Goal: Information Seeking & Learning: Check status

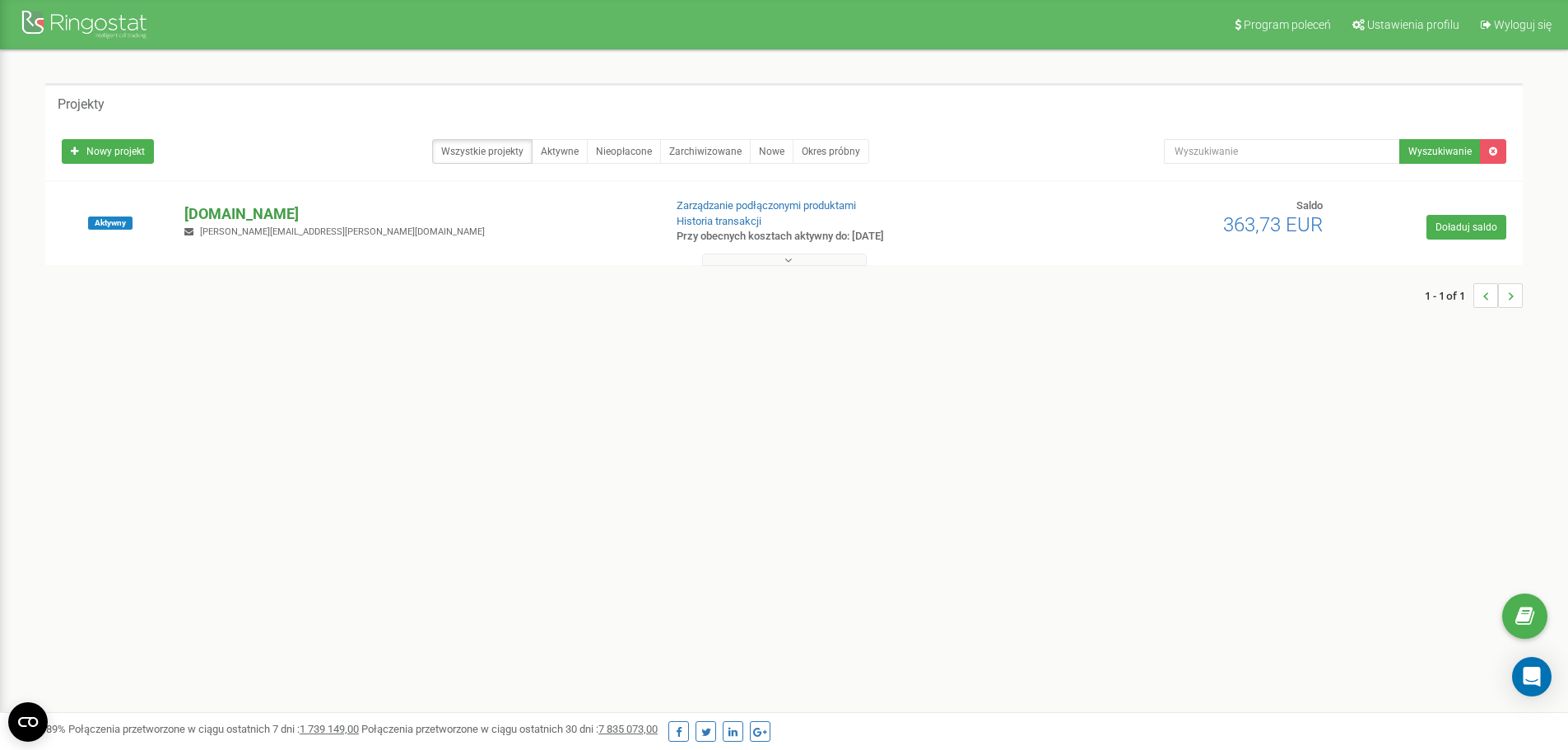
click at [193, 211] on p "[DOMAIN_NAME]" at bounding box center [417, 214] width 465 height 22
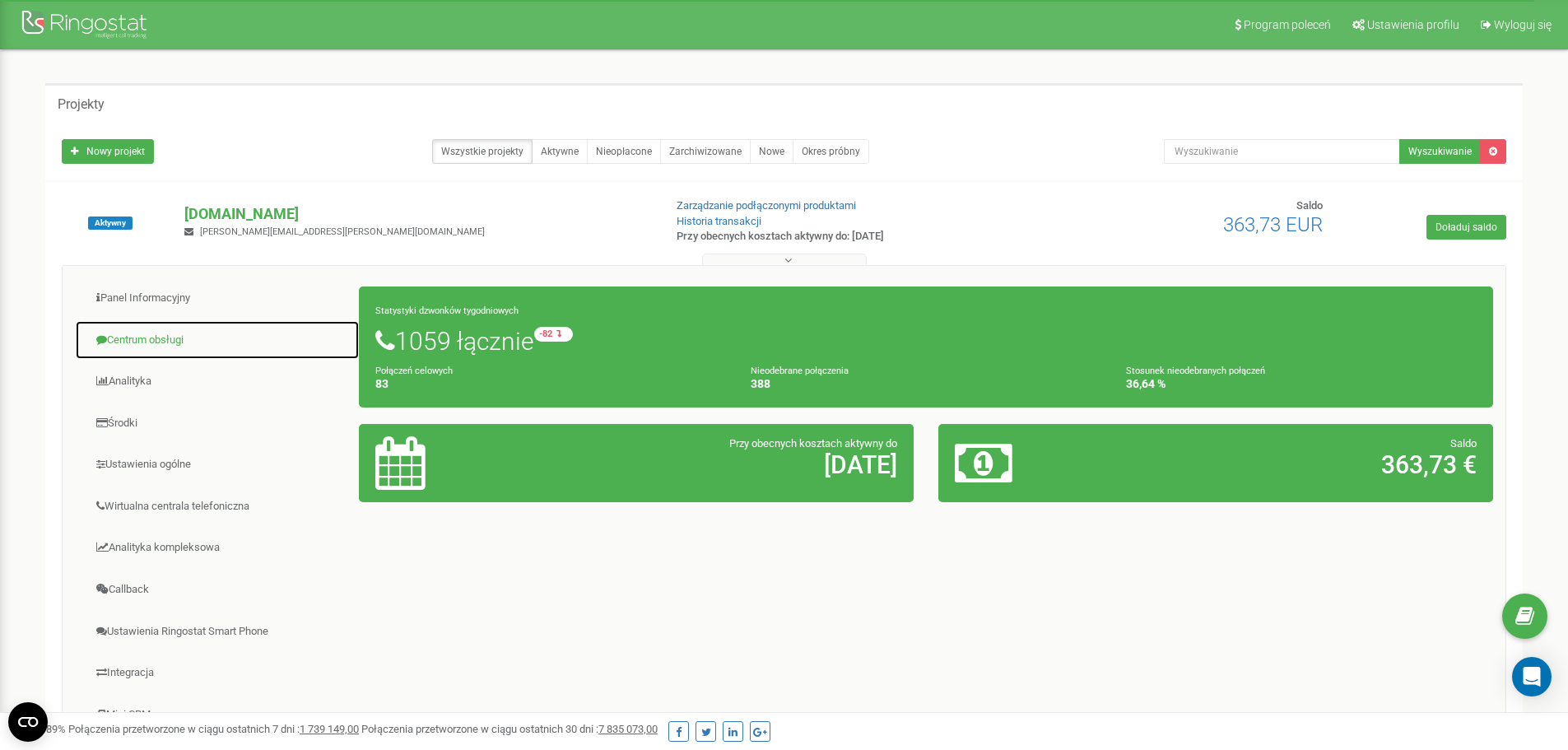
click at [181, 345] on link "Centrum obsługi" at bounding box center [217, 340] width 285 height 40
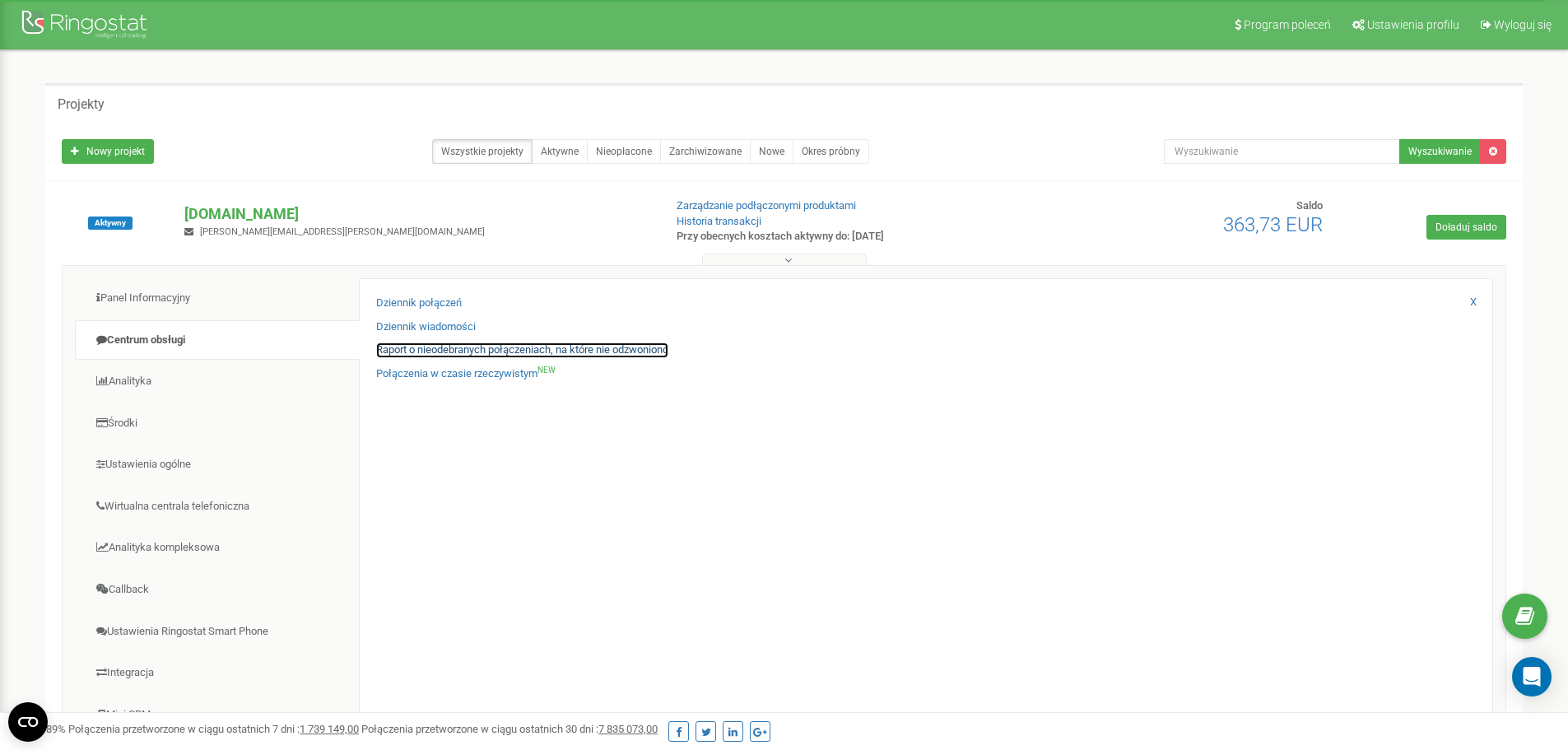
click at [407, 353] on link "Raport o nieodebranych połączeniach, na które nie odzwoniono" at bounding box center [522, 350] width 292 height 16
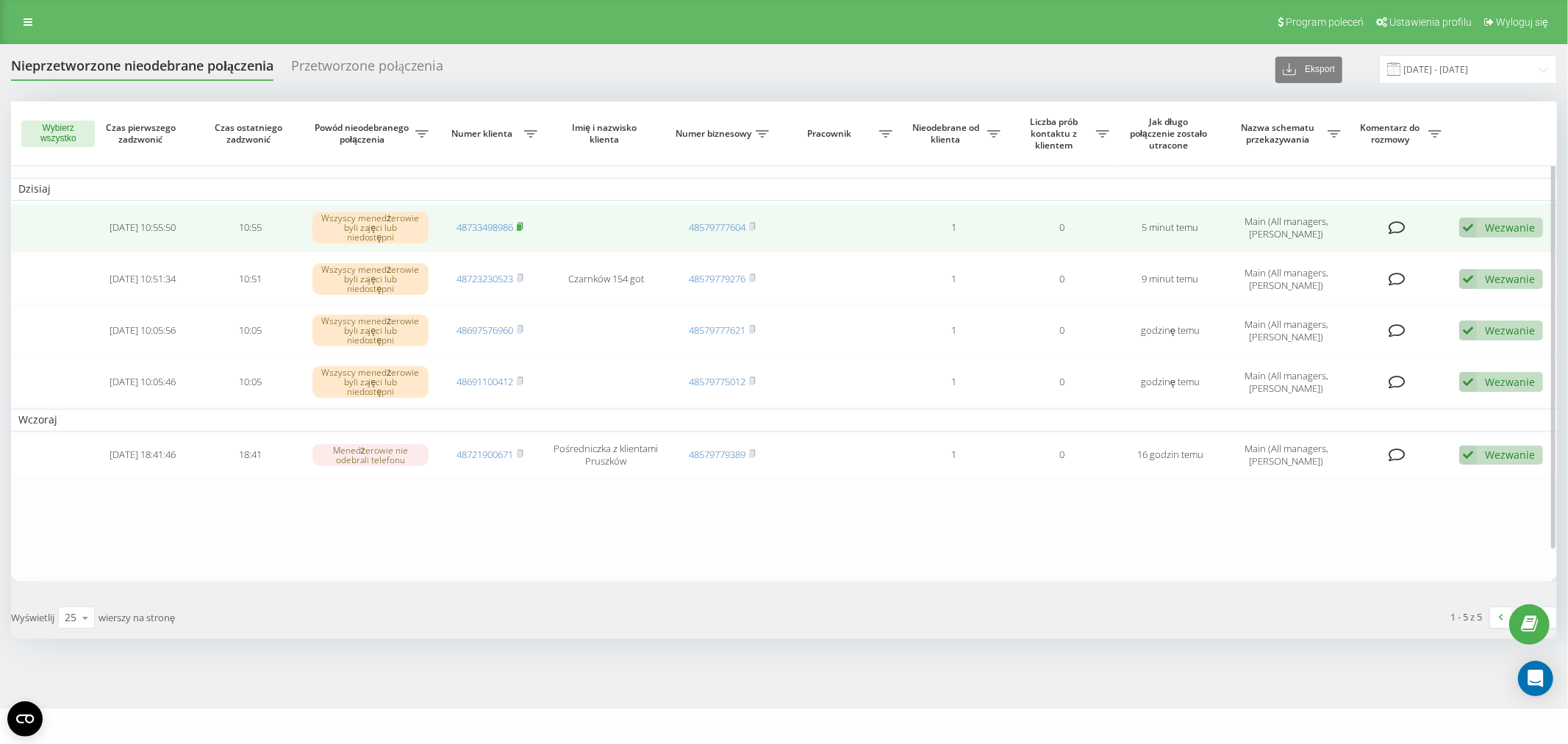
click at [523, 222] on icon at bounding box center [519, 226] width 7 height 9
click at [471, 223] on link "48733498986" at bounding box center [484, 227] width 57 height 13
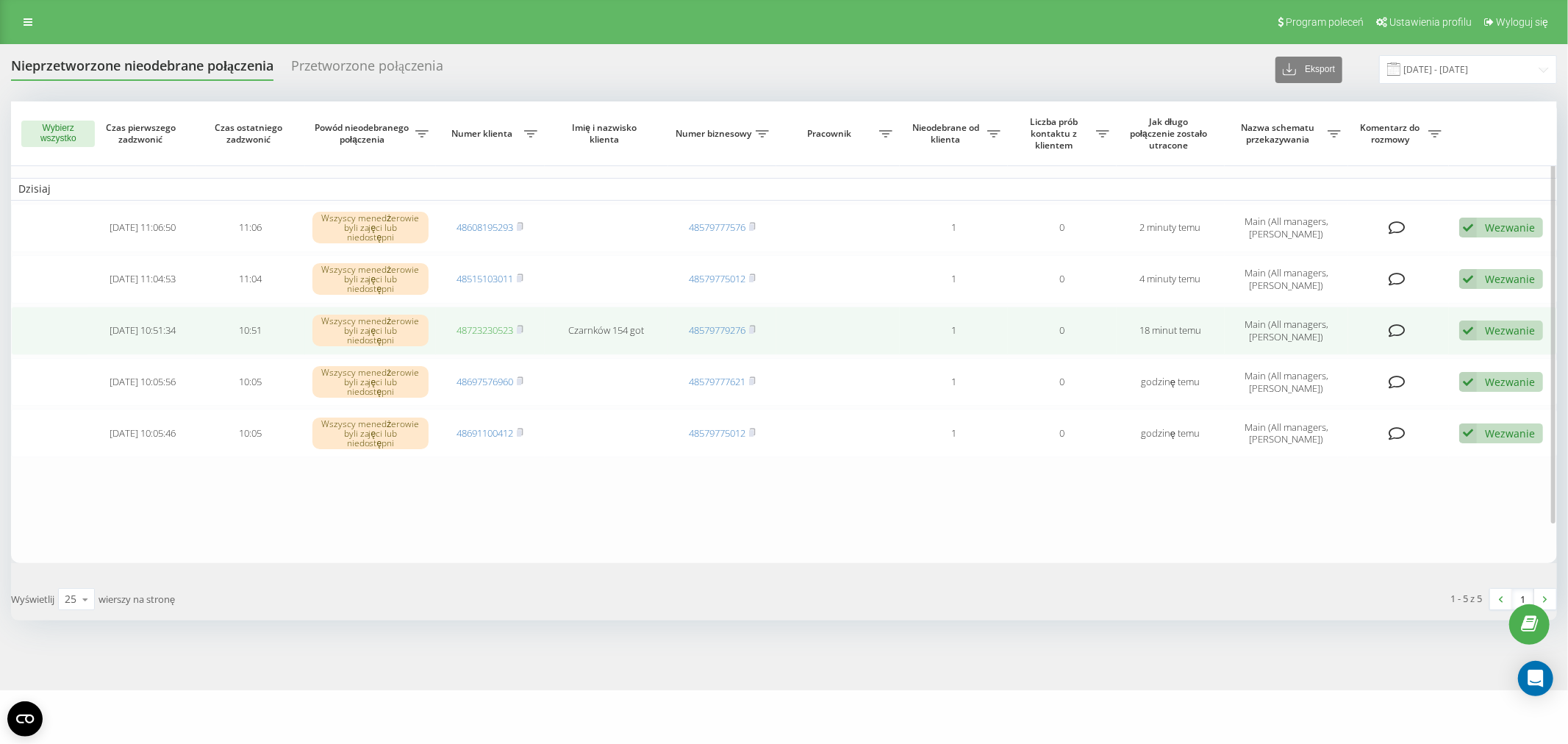
click at [479, 324] on link "48723230523" at bounding box center [484, 330] width 57 height 13
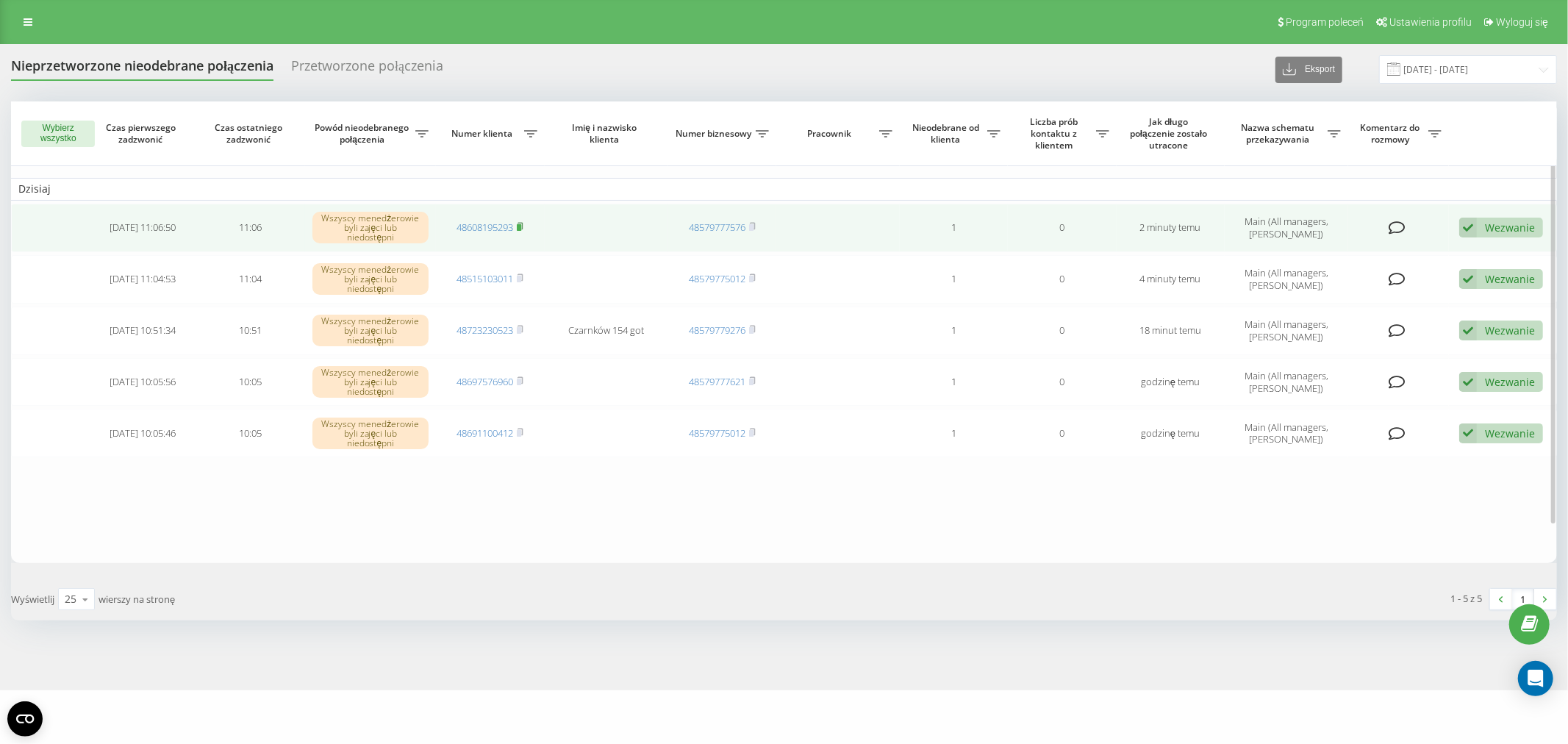
click at [521, 224] on rect at bounding box center [519, 227] width 4 height 7
